Goal: Information Seeking & Learning: Learn about a topic

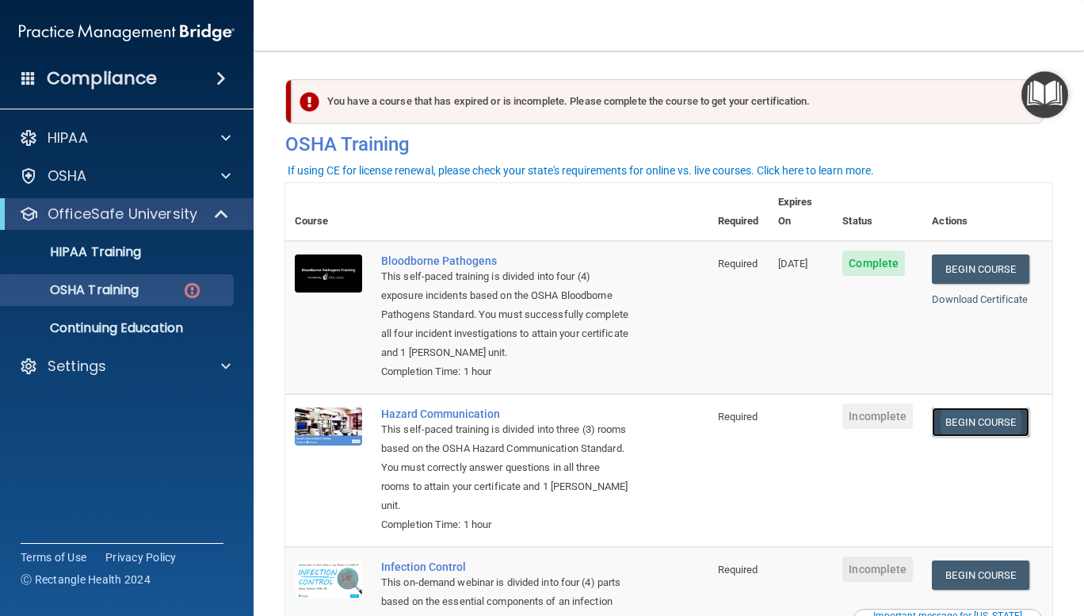
click at [960, 423] on link "Begin Course" at bounding box center [980, 421] width 97 height 29
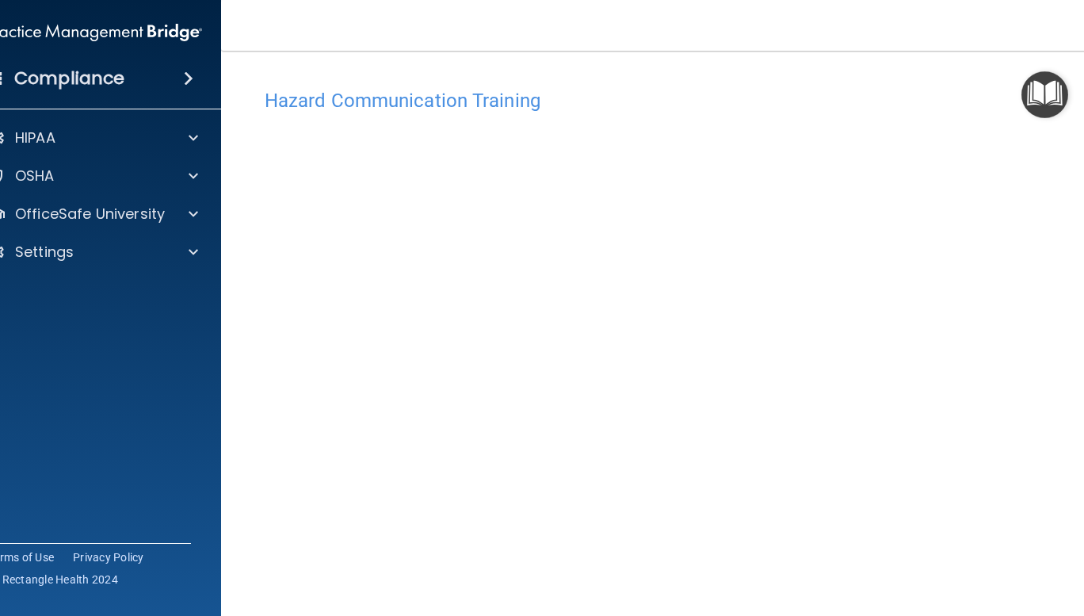
scroll to position [98, 0]
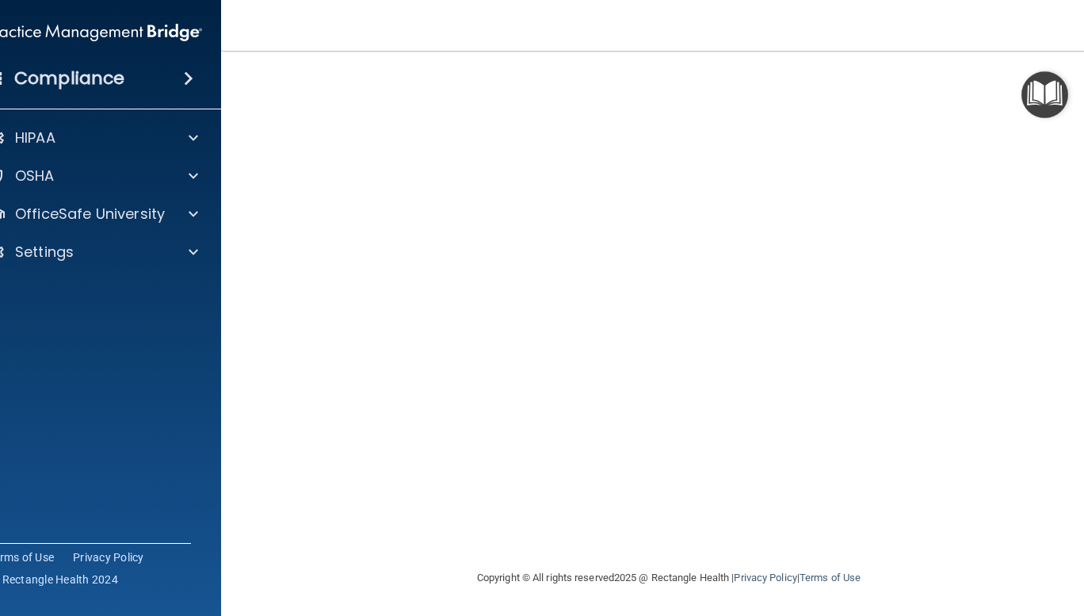
click at [1027, 73] on img "Open Resource Center" at bounding box center [1045, 94] width 47 height 47
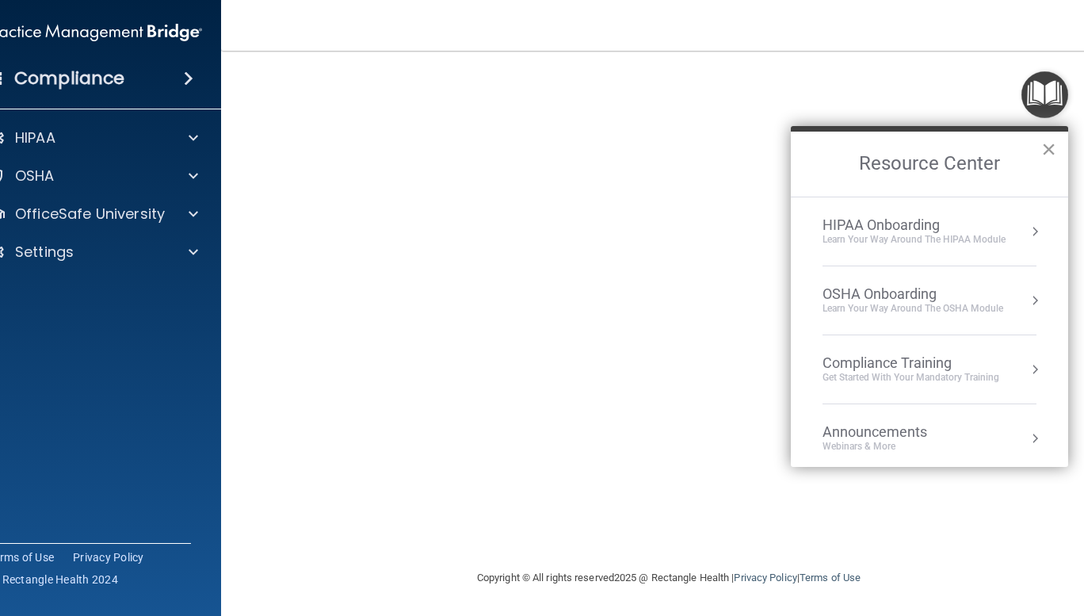
click at [1045, 147] on button "×" at bounding box center [1048, 148] width 15 height 25
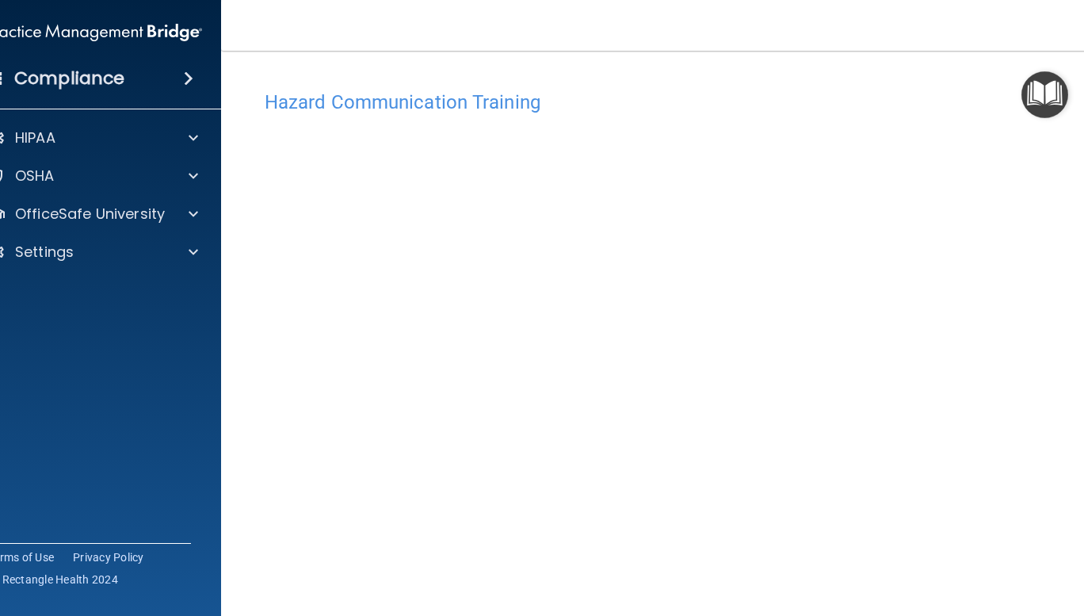
scroll to position [0, 0]
click at [193, 216] on div at bounding box center [191, 213] width 40 height 19
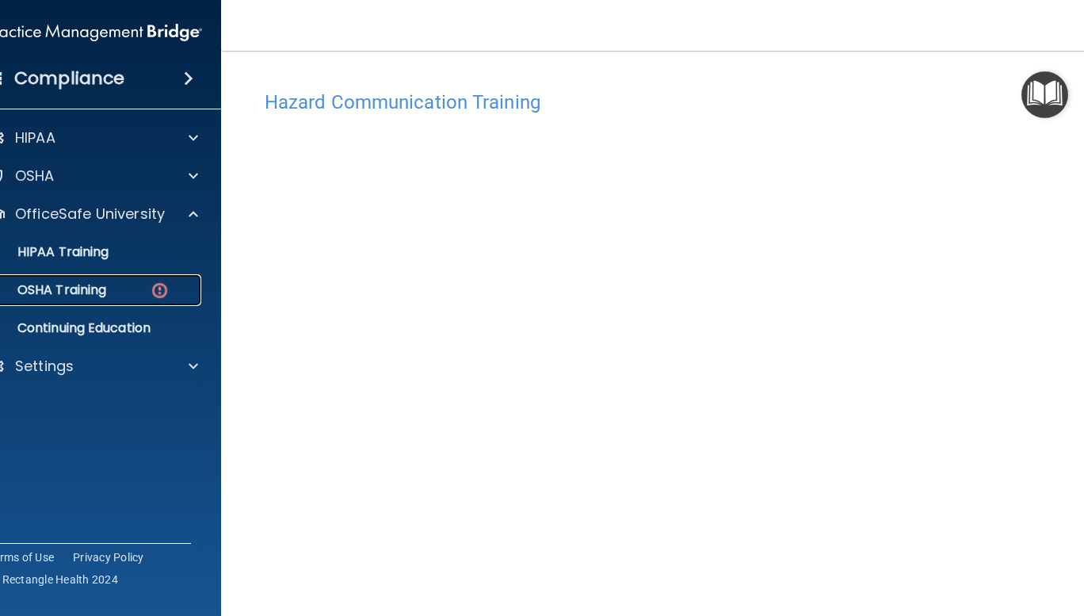
click at [100, 290] on p "OSHA Training" at bounding box center [42, 290] width 128 height 16
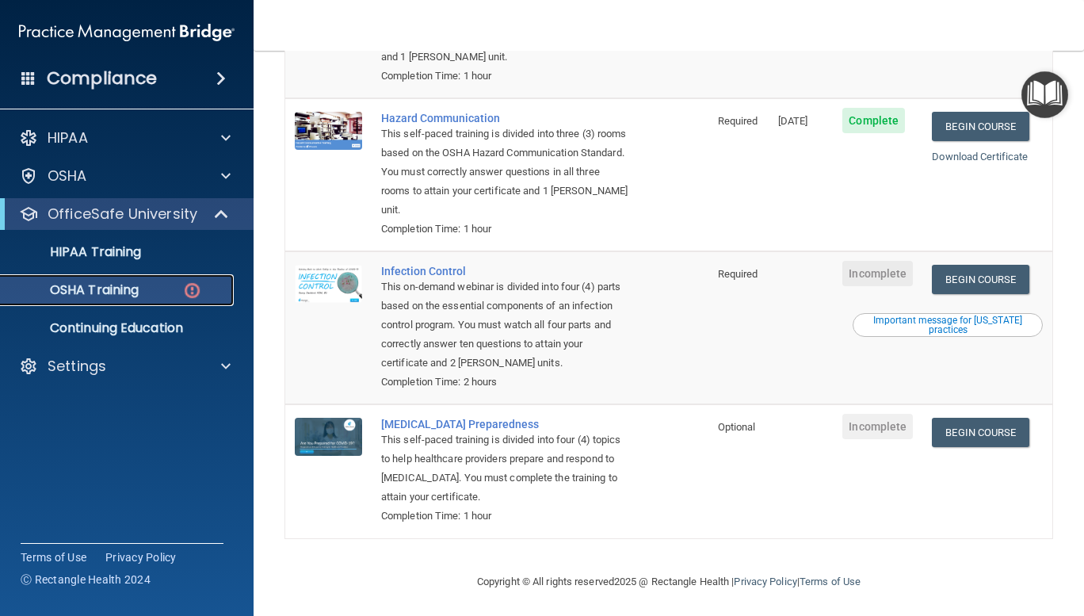
scroll to position [289, 0]
